Goal: Task Accomplishment & Management: Manage account settings

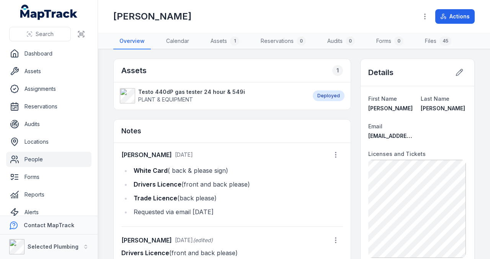
scroll to position [4, 0]
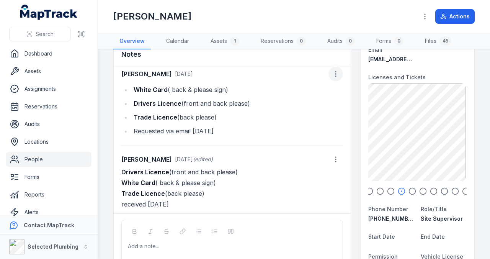
click at [332, 72] on icon "button" at bounding box center [336, 74] width 8 height 8
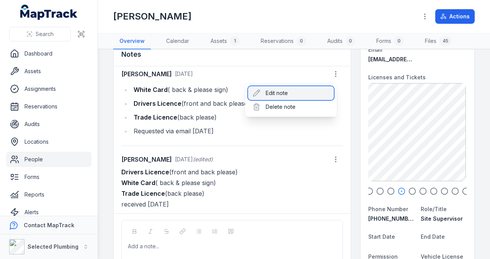
click at [275, 91] on div "Edit note" at bounding box center [291, 93] width 86 height 14
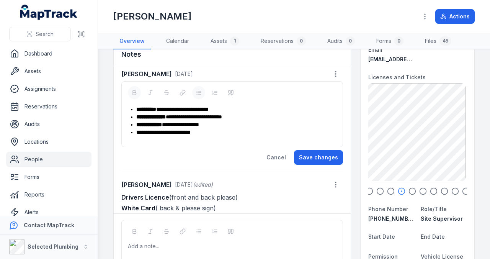
click at [231, 106] on div "**********" at bounding box center [236, 109] width 200 height 8
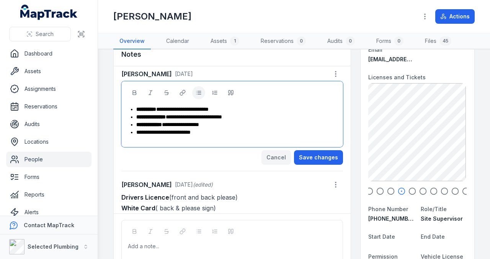
click at [279, 155] on button "Cancel" at bounding box center [276, 157] width 29 height 15
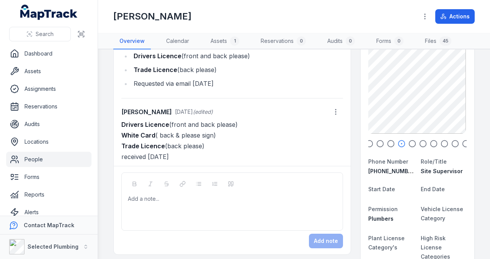
scroll to position [51, 0]
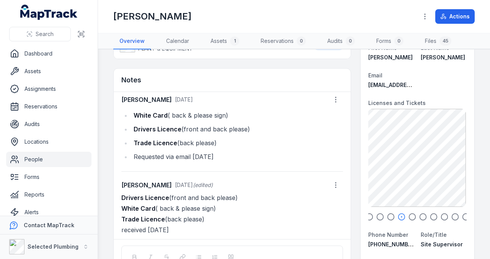
drag, startPoint x: 421, startPoint y: 146, endPoint x: 376, endPoint y: 144, distance: 45.2
click at [410, 144] on icon at bounding box center [417, 149] width 15 height 15
drag, startPoint x: 433, startPoint y: 148, endPoint x: 394, endPoint y: 151, distance: 38.4
click at [396, 151] on div "BD - Police Clearance exp [DATE] 180.55 KB" at bounding box center [418, 158] width 98 height 98
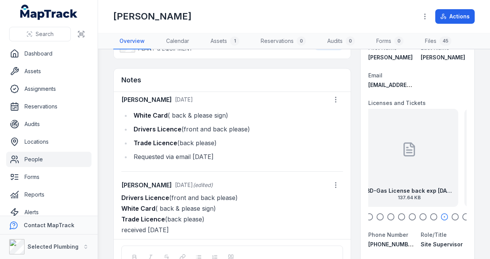
drag, startPoint x: 450, startPoint y: 154, endPoint x: 388, endPoint y: 158, distance: 62.2
click at [390, 158] on div "BD-Gas License back exp [DATE] 137.64 KB" at bounding box center [409, 158] width 98 height 98
drag, startPoint x: 429, startPoint y: 155, endPoint x: 385, endPoint y: 157, distance: 44.4
click at [386, 156] on div "BD-Gas License front exp [DATE] 71.62 KB" at bounding box center [417, 158] width 98 height 98
drag, startPoint x: 395, startPoint y: 152, endPoint x: 446, endPoint y: 153, distance: 51.3
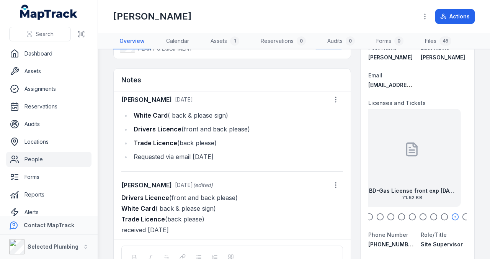
click at [442, 153] on div "BD-Gas License front exp [DATE] 71.62 KB" at bounding box center [412, 158] width 98 height 98
drag, startPoint x: 394, startPoint y: 151, endPoint x: 426, endPoint y: 151, distance: 32.2
click at [428, 151] on div "BD-Gas License back exp [DATE] 137.64 KB" at bounding box center [416, 158] width 98 height 98
drag, startPoint x: 394, startPoint y: 149, endPoint x: 411, endPoint y: 149, distance: 16.9
click at [407, 149] on div "BD - Police Clearance exp [DATE] 180.55 KB" at bounding box center [401, 158] width 98 height 98
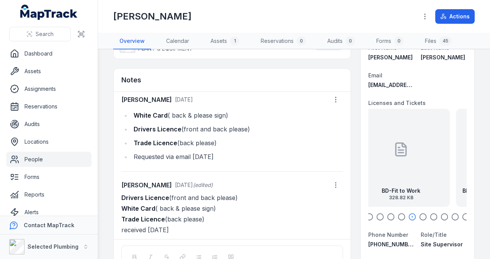
drag, startPoint x: 381, startPoint y: 148, endPoint x: 414, endPoint y: 150, distance: 32.2
click at [404, 149] on div "BD-Fit to Work 328.82 KB" at bounding box center [401, 158] width 98 height 98
drag, startPoint x: 388, startPoint y: 155, endPoint x: 339, endPoint y: 155, distance: 48.6
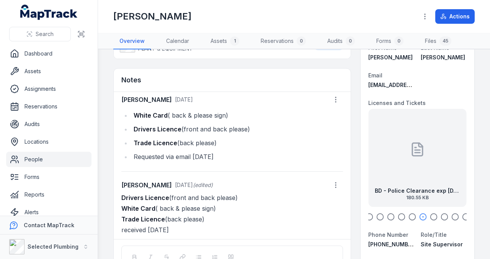
drag, startPoint x: 339, startPoint y: 151, endPoint x: 304, endPoint y: 147, distance: 35.1
click at [314, 151] on div "[PERSON_NAME] [DATE] White Card ( back & please sign) Drivers Licence (front an…" at bounding box center [232, 165] width 237 height 147
drag, startPoint x: 418, startPoint y: 152, endPoint x: 411, endPoint y: 153, distance: 7.0
click at [413, 152] on icon at bounding box center [416, 149] width 15 height 15
drag, startPoint x: 451, startPoint y: 156, endPoint x: 426, endPoint y: 160, distance: 25.1
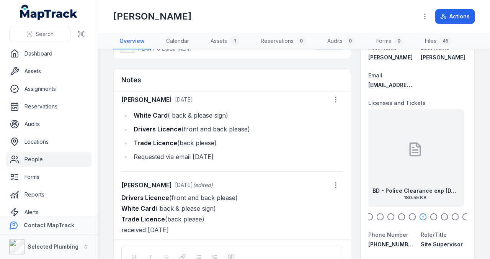
click at [427, 159] on div "BD - Police Clearance exp [DATE] 180.55 KB" at bounding box center [416, 158] width 98 height 98
drag, startPoint x: 454, startPoint y: 162, endPoint x: 430, endPoint y: 164, distance: 23.8
click at [434, 164] on div "BD-Gas License back exp [DATE] 137.64 KB" at bounding box center [422, 158] width 98 height 98
drag, startPoint x: 445, startPoint y: 162, endPoint x: 423, endPoint y: 162, distance: 21.8
click at [423, 162] on div "BD-Gas License front exp [DATE] 71.62 KB" at bounding box center [416, 158] width 98 height 98
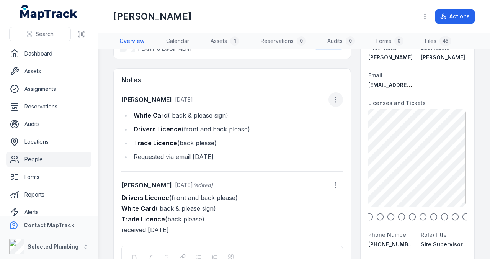
click at [332, 99] on icon "button" at bounding box center [336, 100] width 8 height 8
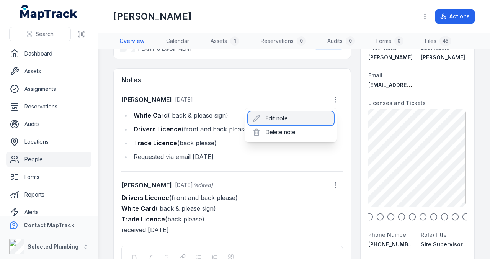
click at [271, 118] on div "Edit note" at bounding box center [291, 118] width 86 height 14
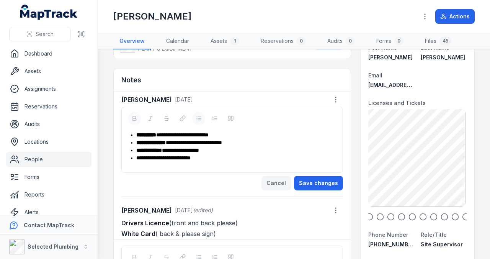
click at [273, 178] on button "Cancel" at bounding box center [276, 183] width 29 height 15
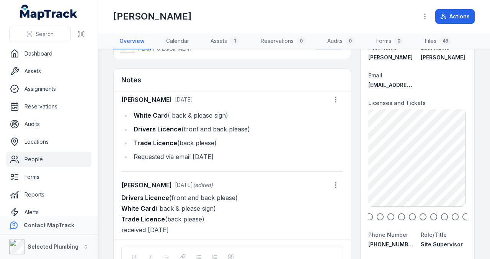
click at [279, 208] on p "Drivers Licence (front and back please) White Card ( back & please sign) Trade …" at bounding box center [232, 213] width 222 height 43
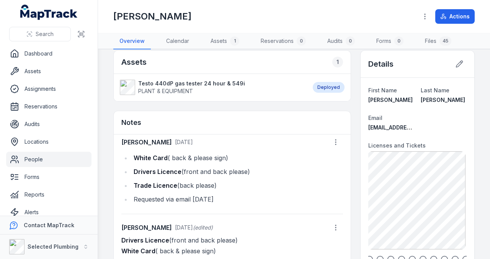
scroll to position [0, 0]
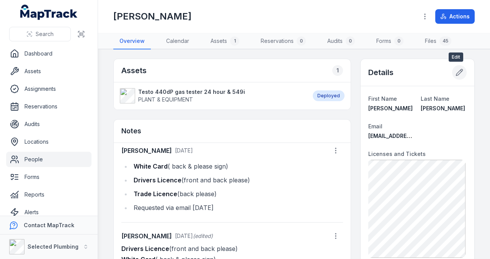
click at [456, 71] on icon at bounding box center [460, 73] width 8 height 8
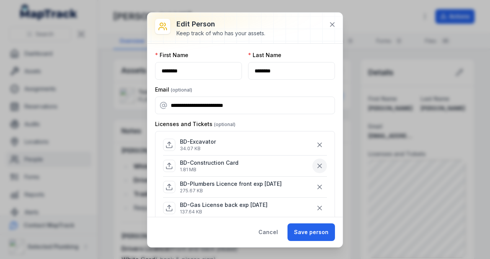
click at [317, 162] on icon "button" at bounding box center [320, 166] width 8 height 8
click at [306, 226] on button "Save person" at bounding box center [311, 232] width 47 height 18
